Goal: Information Seeking & Learning: Find specific fact

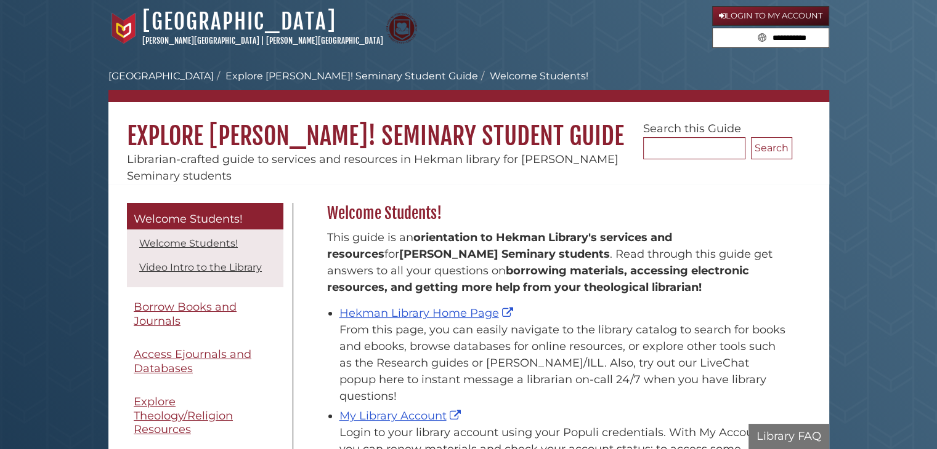
scroll to position [181, 471]
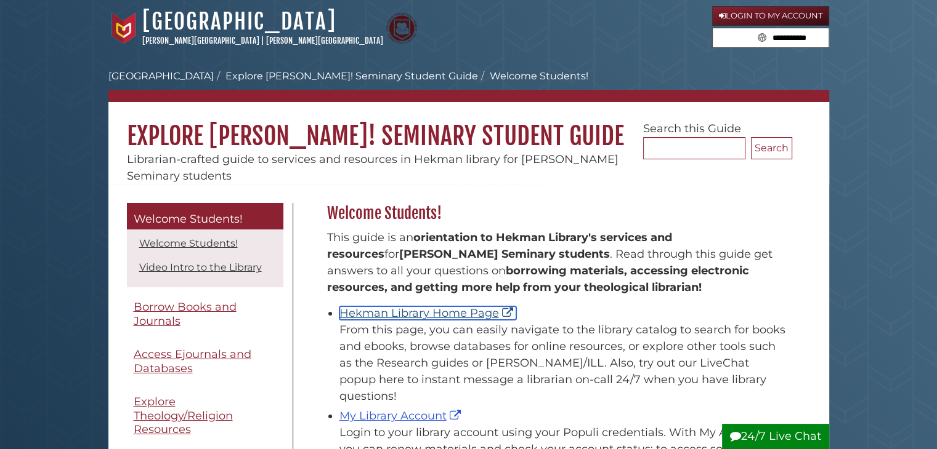
click at [390, 319] on link "Hekman Library Home Page" at bounding box center [427, 314] width 177 height 14
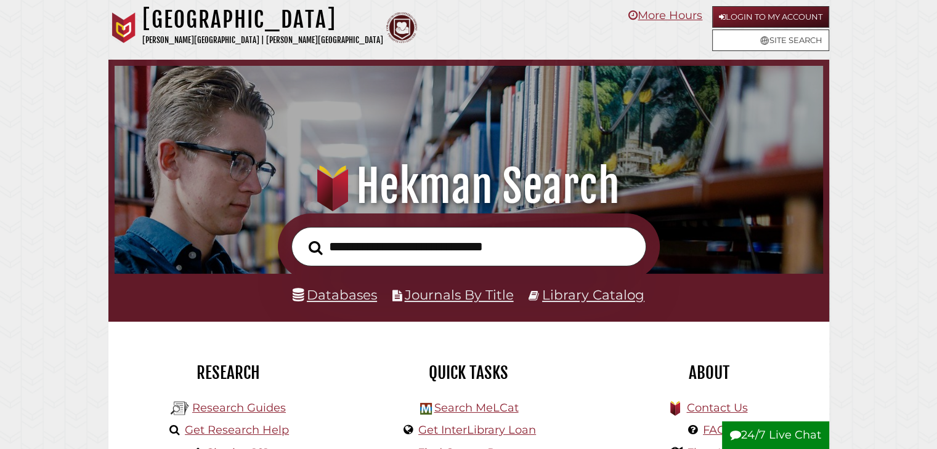
scroll to position [234, 702]
click at [384, 247] on input "text" at bounding box center [468, 247] width 355 height 40
click at [481, 257] on input "text" at bounding box center [468, 247] width 355 height 40
type input "**********"
click at [302, 237] on button "Search" at bounding box center [315, 248] width 26 height 22
